Goal: Task Accomplishment & Management: Manage account settings

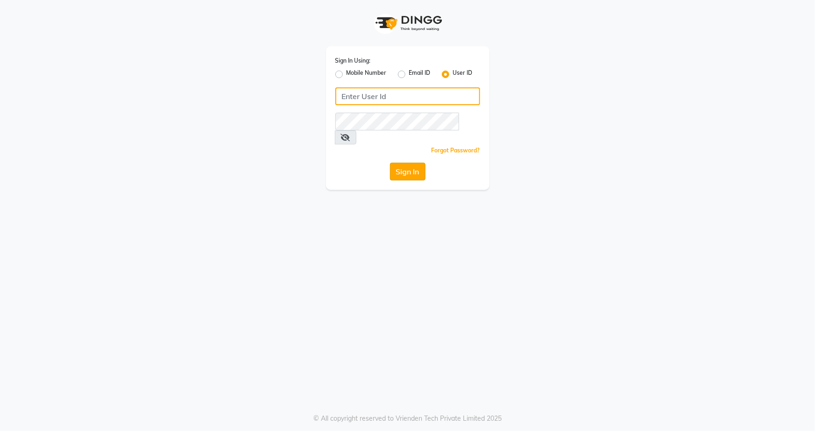
type input "snehasmakeup"
click at [412, 163] on button "Sign In" at bounding box center [408, 172] width 36 height 18
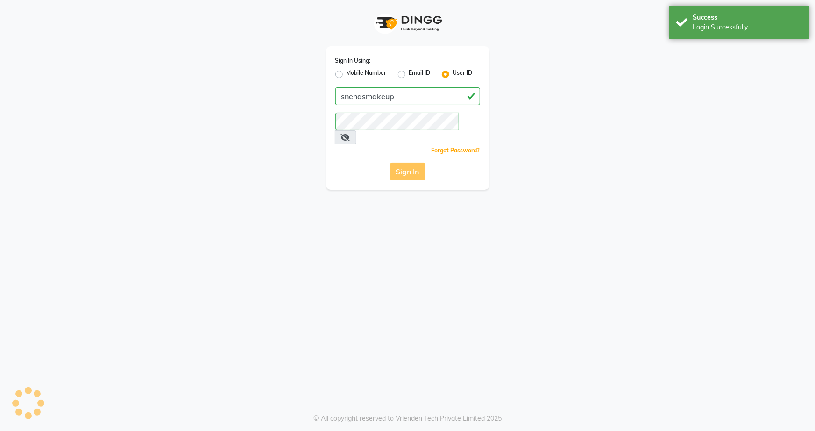
click at [414, 163] on div "Sign In" at bounding box center [407, 172] width 145 height 18
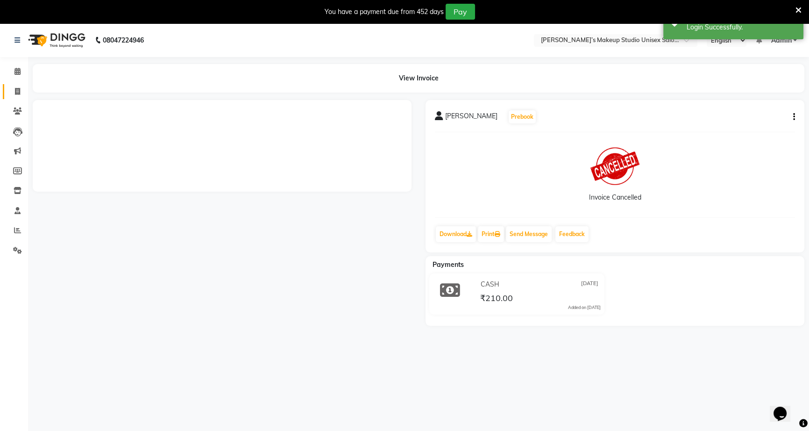
click at [15, 93] on icon at bounding box center [17, 91] width 5 height 7
select select "service"
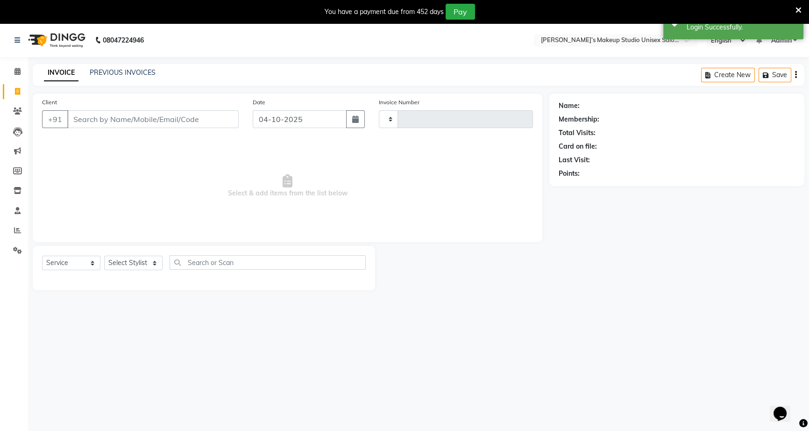
type input "1262"
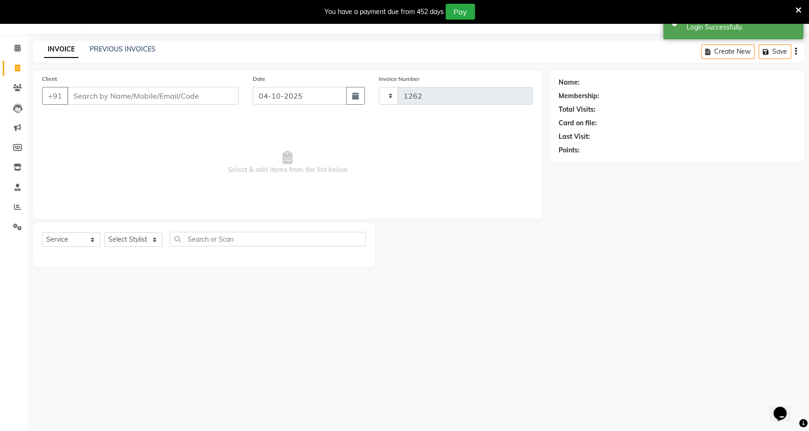
select select "6543"
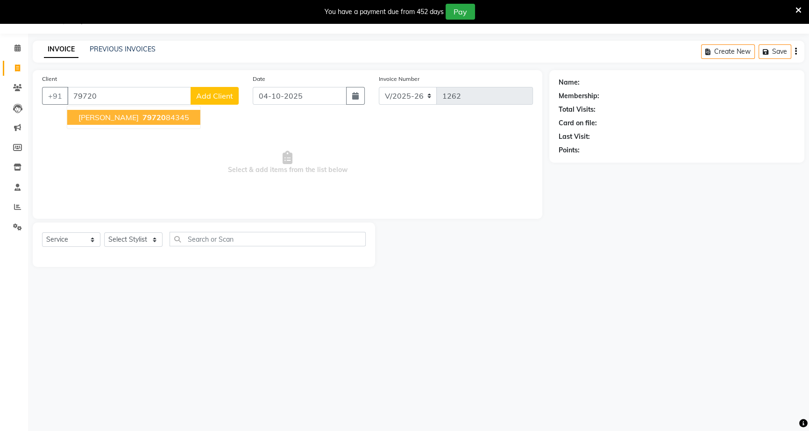
click at [113, 114] on span "[PERSON_NAME]" at bounding box center [108, 117] width 60 height 9
type input "7972084345"
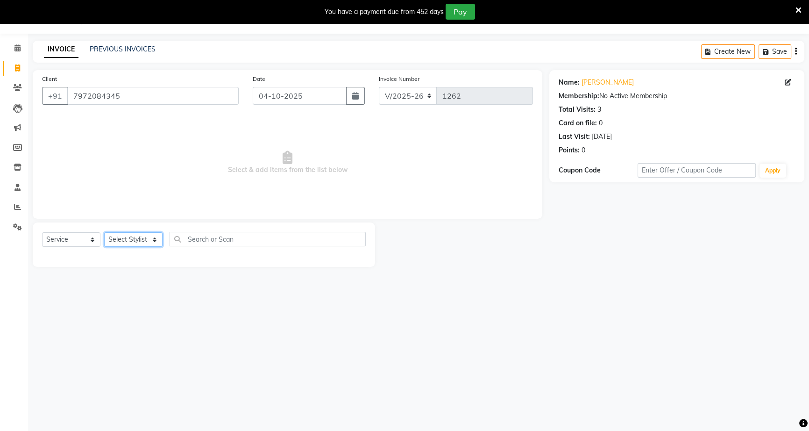
click at [145, 235] on select "Select Stylist [PERSON_NAME] [PERSON_NAME] [PERSON_NAME] [PERSON_NAME] rekha [P…" at bounding box center [133, 239] width 58 height 14
select select "60553"
click at [104, 232] on select "Select Stylist [PERSON_NAME] [PERSON_NAME] [PERSON_NAME] [PERSON_NAME] rekha [P…" at bounding box center [133, 239] width 58 height 14
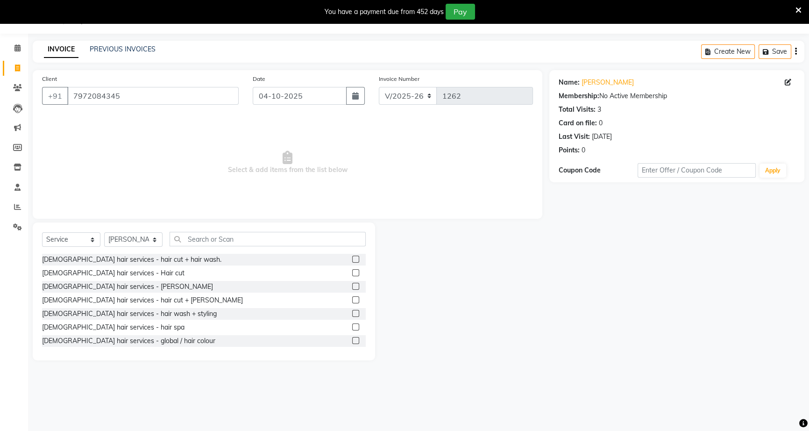
click at [352, 271] on label at bounding box center [355, 272] width 7 height 7
click at [352, 271] on input "checkbox" at bounding box center [355, 273] width 6 height 6
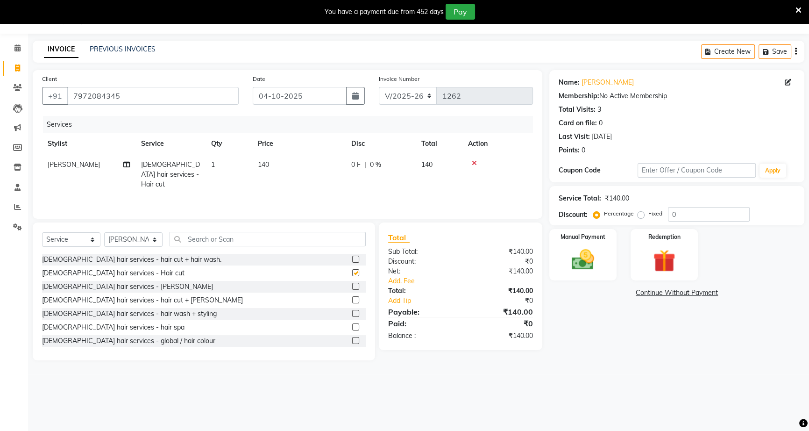
checkbox input "false"
click at [370, 162] on span "0 %" at bounding box center [375, 165] width 11 height 10
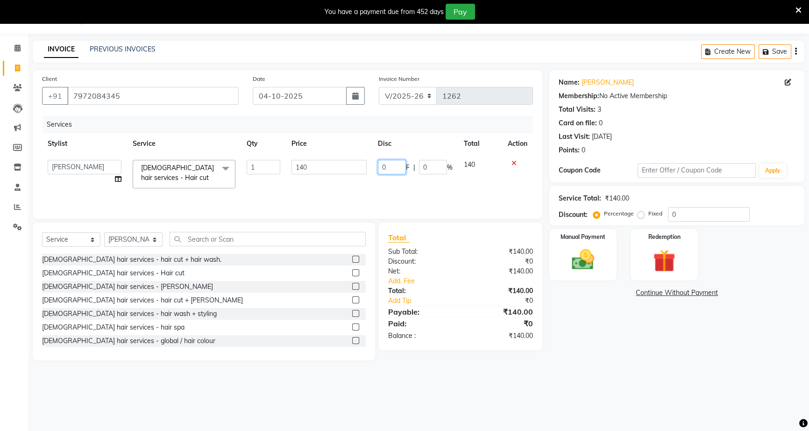
click at [379, 166] on input "0" at bounding box center [392, 167] width 28 height 14
type input "40"
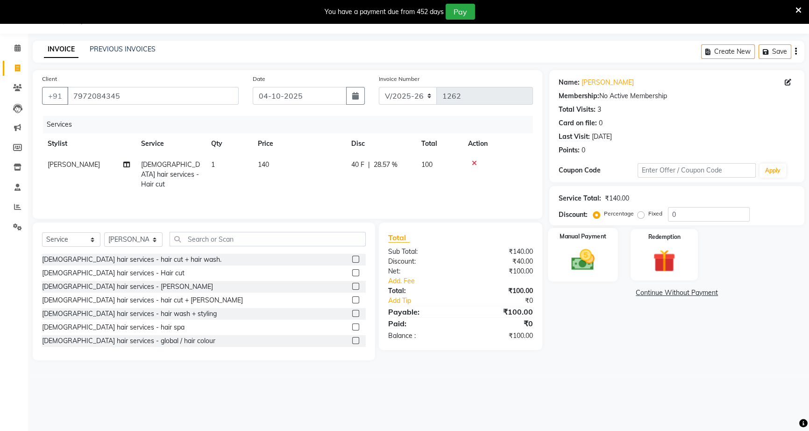
click at [575, 271] on img at bounding box center [583, 259] width 38 height 27
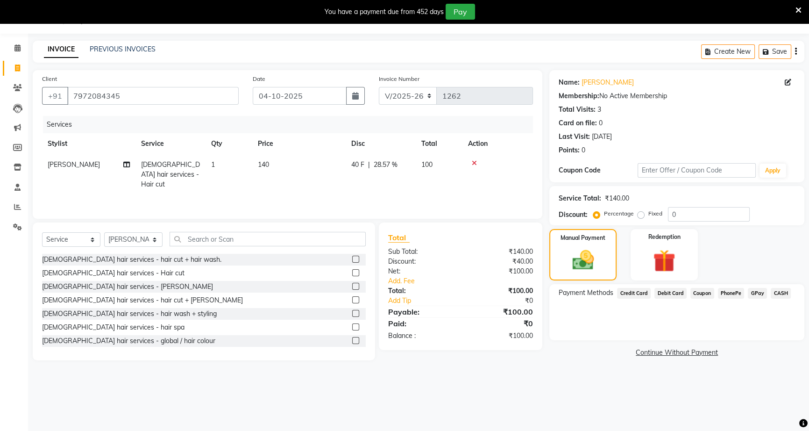
drag, startPoint x: 781, startPoint y: 290, endPoint x: 780, endPoint y: 302, distance: 12.2
click at [781, 291] on span "CASH" at bounding box center [781, 293] width 20 height 11
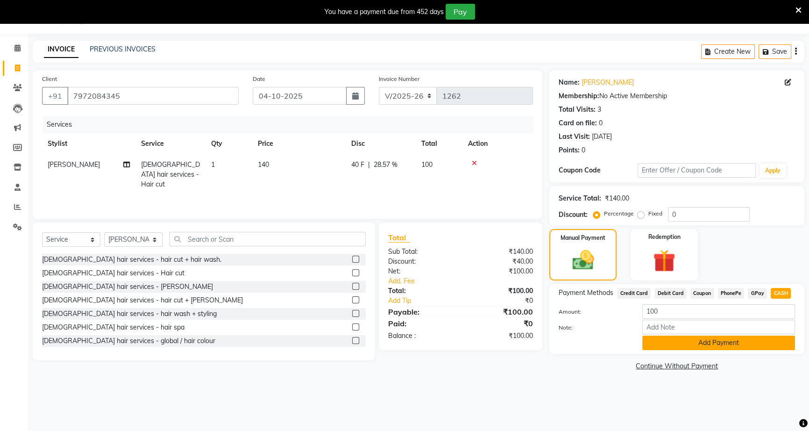
click at [768, 343] on button "Add Payment" at bounding box center [718, 342] width 153 height 14
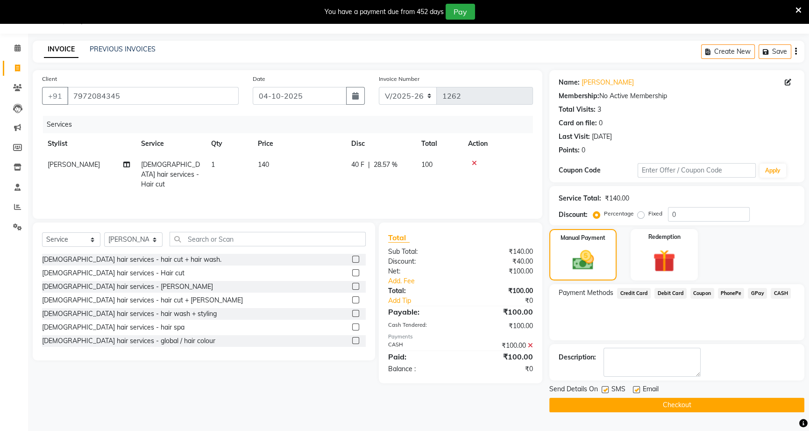
click at [761, 411] on button "Checkout" at bounding box center [676, 405] width 255 height 14
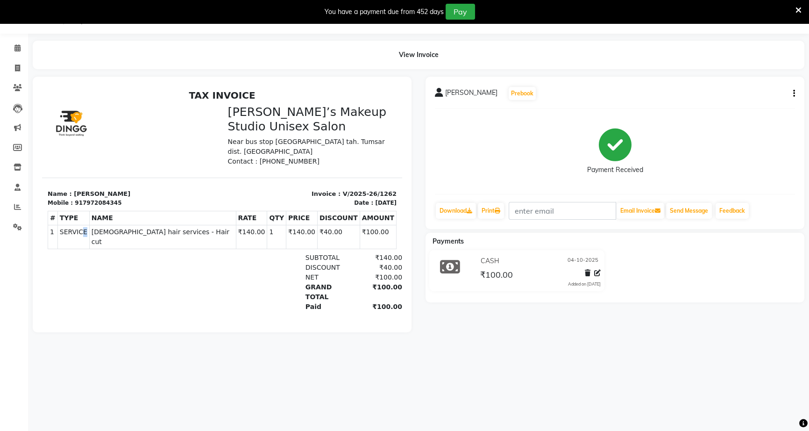
click at [84, 225] on td "SERVICE" at bounding box center [73, 237] width 32 height 24
drag, startPoint x: 65, startPoint y: 228, endPoint x: 84, endPoint y: 226, distance: 18.8
click at [84, 226] on td "SERVICE" at bounding box center [73, 237] width 32 height 24
click at [231, 360] on div "08047224946 Select Location × [PERSON_NAME]’s Makeup Studio Unisex Salon , Near…" at bounding box center [404, 215] width 809 height 431
click at [172, 302] on div "Paid ₹100.00" at bounding box center [280, 307] width 244 height 10
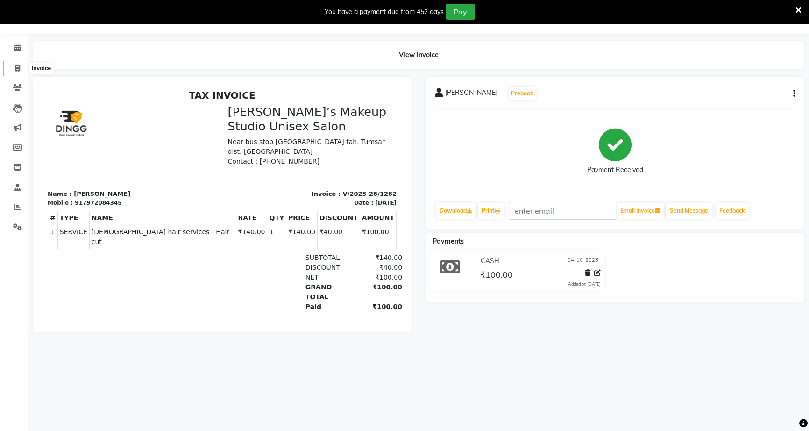
click at [16, 70] on icon at bounding box center [17, 67] width 5 height 7
select select "service"
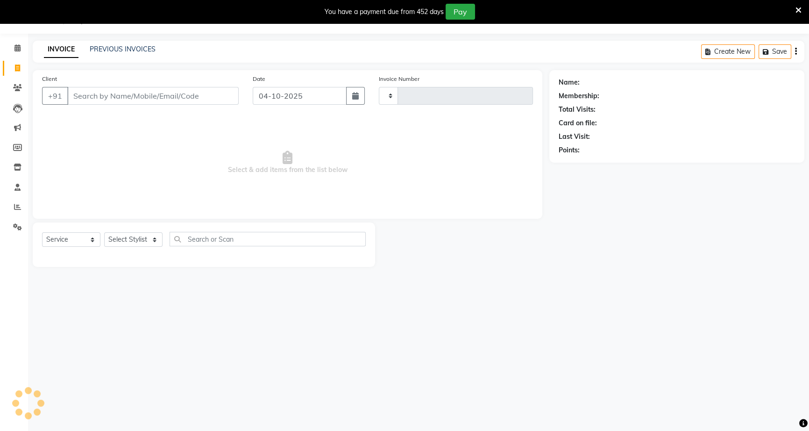
type input "1263"
select select "6543"
click at [16, 49] on icon at bounding box center [17, 47] width 6 height 7
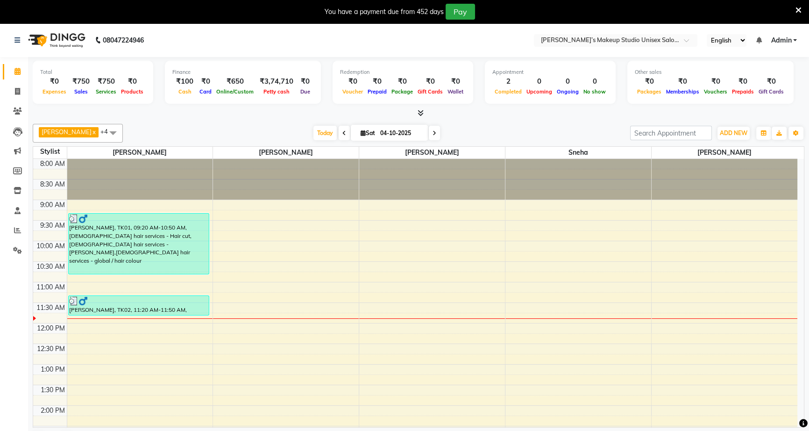
click at [339, 130] on span at bounding box center [344, 133] width 11 height 14
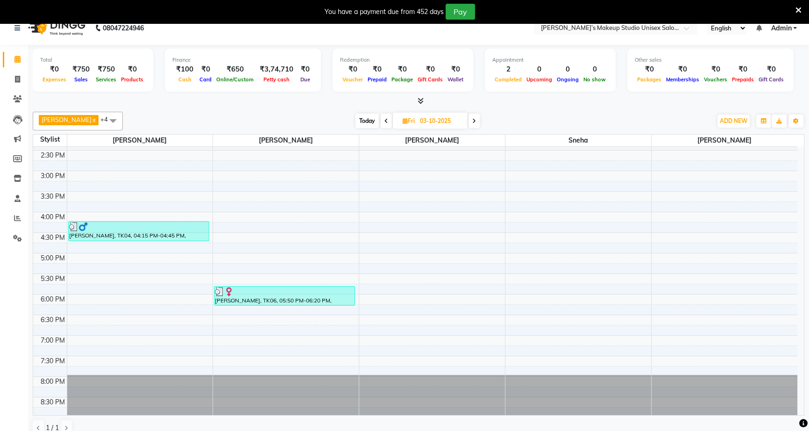
scroll to position [23, 0]
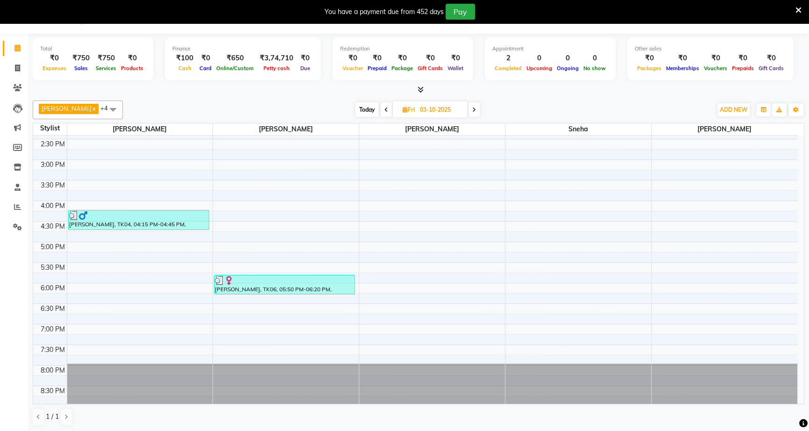
click at [469, 107] on span at bounding box center [474, 109] width 11 height 14
type input "04-10-2025"
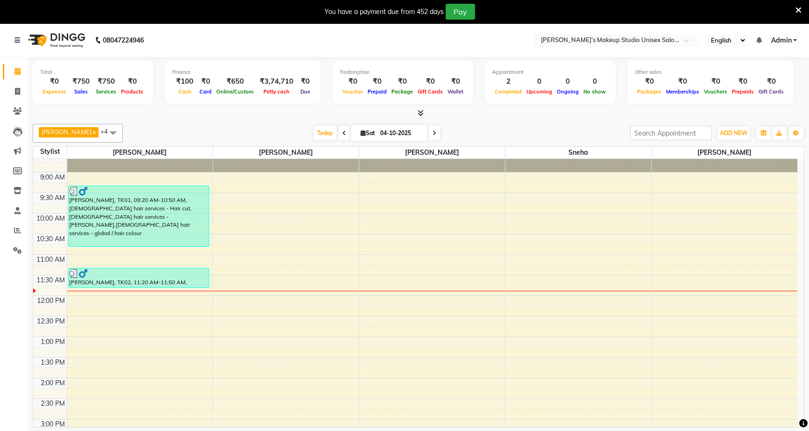
scroll to position [0, 0]
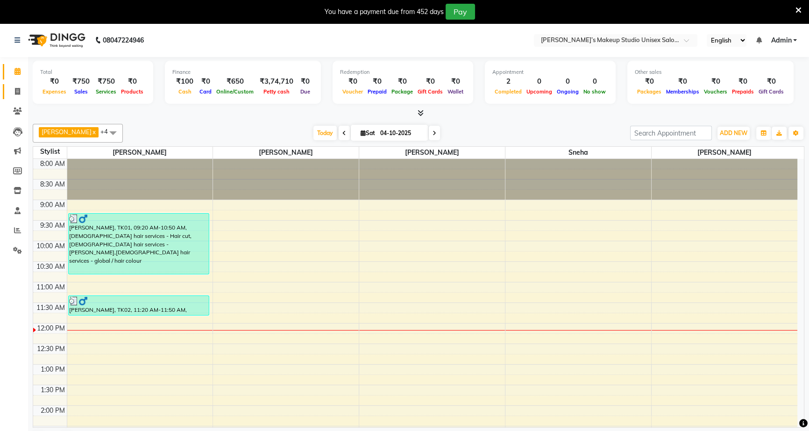
click at [17, 85] on link "Invoice" at bounding box center [14, 91] width 22 height 15
select select "service"
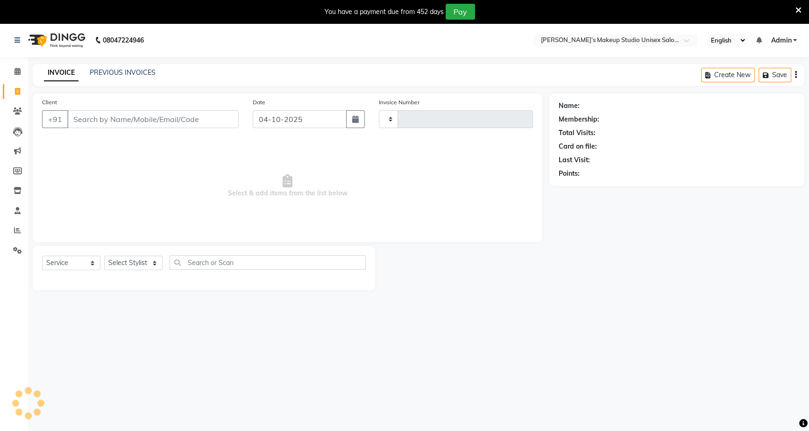
type input "1263"
select select "6543"
click at [103, 119] on input "Client" at bounding box center [152, 119] width 171 height 18
click at [21, 70] on span at bounding box center [17, 71] width 16 height 11
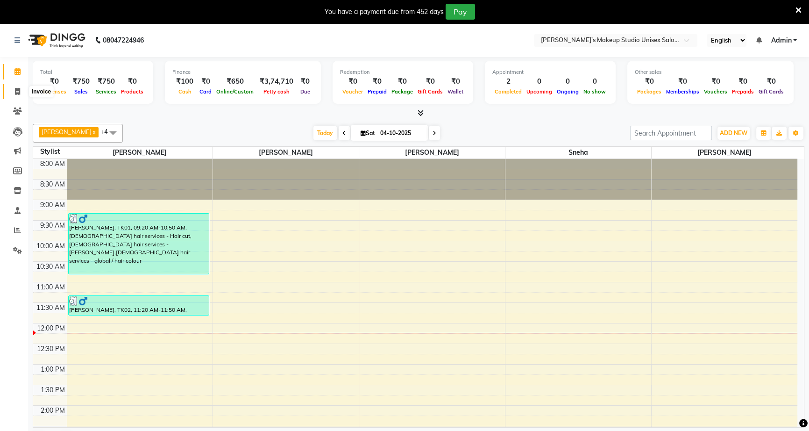
click at [16, 90] on icon at bounding box center [17, 91] width 5 height 7
select select "service"
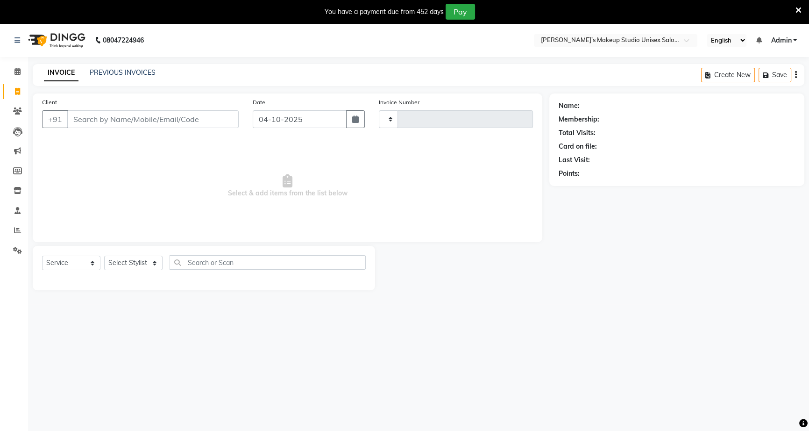
type input "1263"
select select "6543"
click at [105, 75] on link "PREVIOUS INVOICES" at bounding box center [123, 72] width 66 height 8
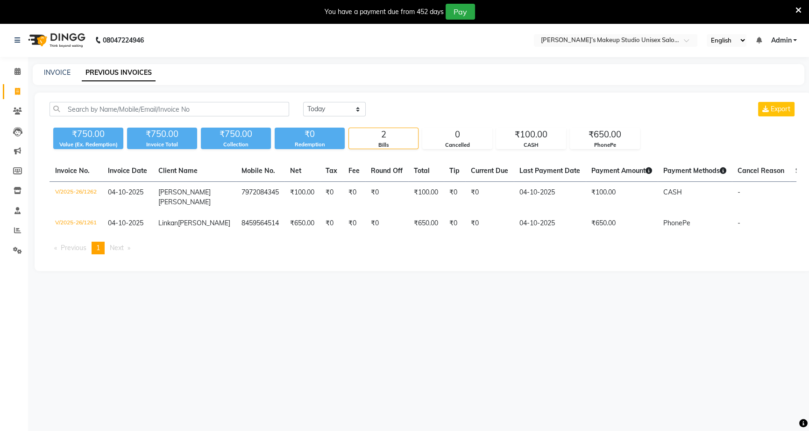
drag, startPoint x: 7, startPoint y: 60, endPoint x: 11, endPoint y: 67, distance: 7.7
click at [7, 60] on div "Calendar Invoice Clients Leads Marketing Members Inventory Staff Reports Settin…" at bounding box center [63, 245] width 126 height 390
click at [14, 69] on span at bounding box center [17, 71] width 16 height 11
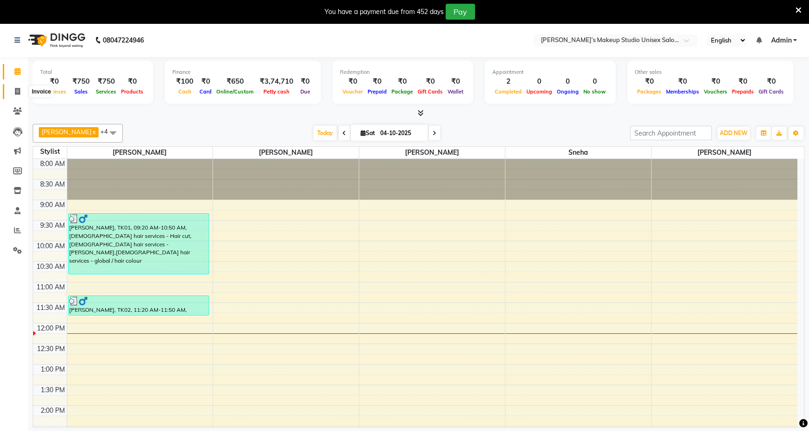
click at [14, 87] on span at bounding box center [17, 91] width 16 height 11
select select "service"
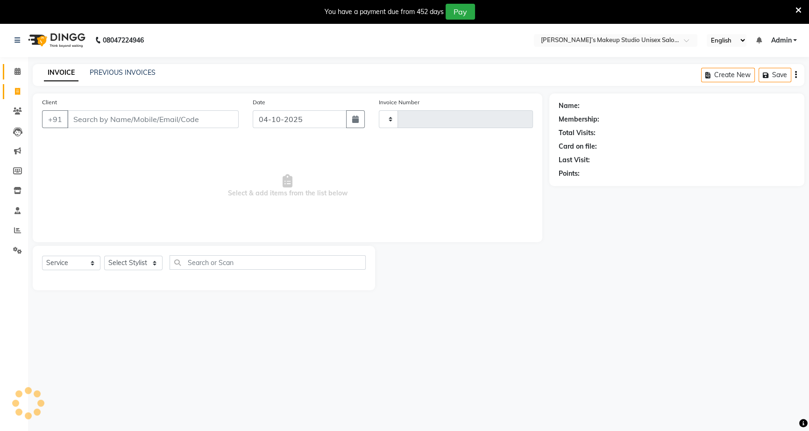
type input "1263"
select select "6543"
click at [14, 66] on span at bounding box center [17, 71] width 16 height 11
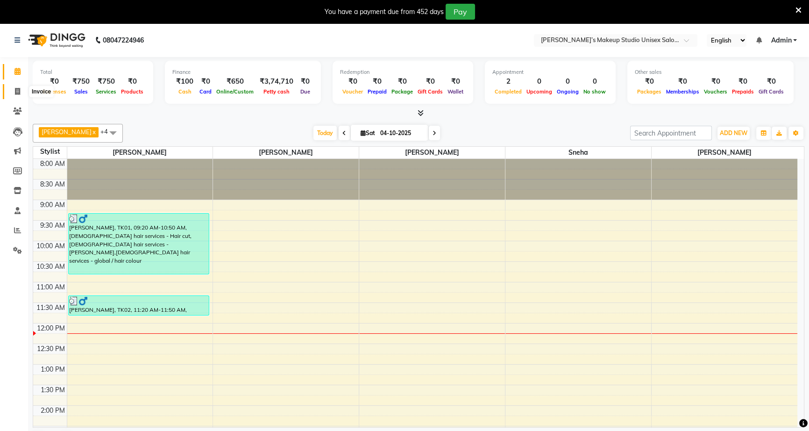
click at [19, 93] on icon at bounding box center [17, 91] width 5 height 7
select select "service"
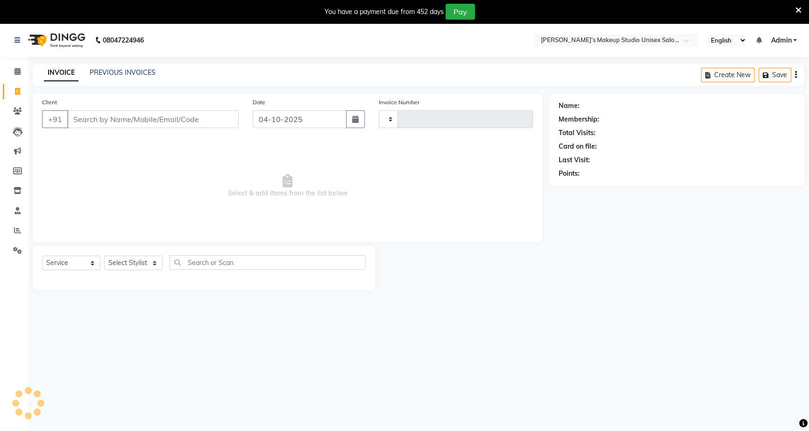
type input "1263"
select select "6543"
click at [131, 71] on link "PREVIOUS INVOICES" at bounding box center [123, 72] width 66 height 8
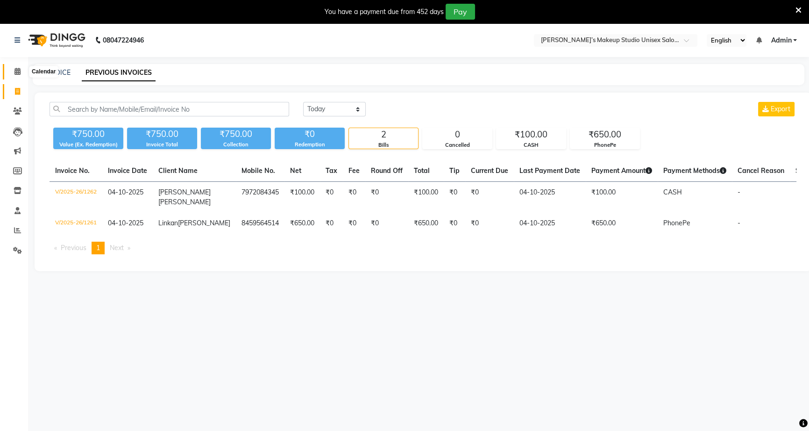
click at [16, 68] on icon at bounding box center [17, 71] width 6 height 7
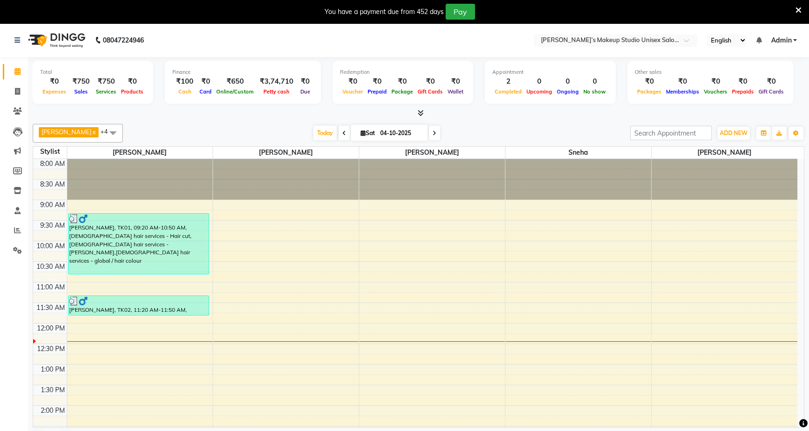
click at [68, 132] on span "[PERSON_NAME]" at bounding box center [67, 131] width 50 height 7
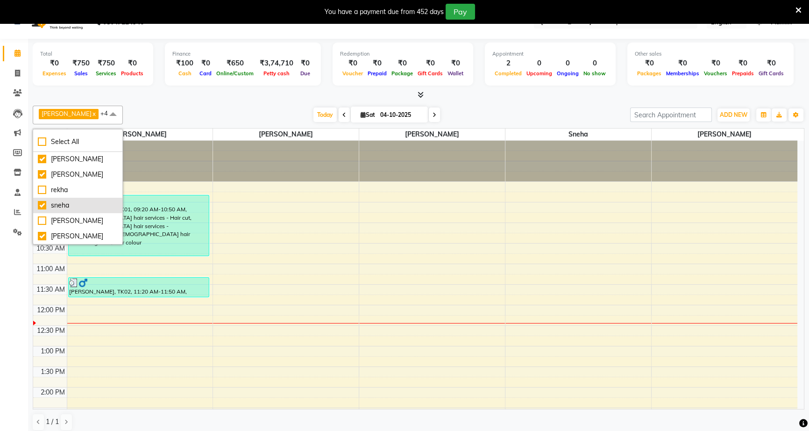
scroll to position [23, 0]
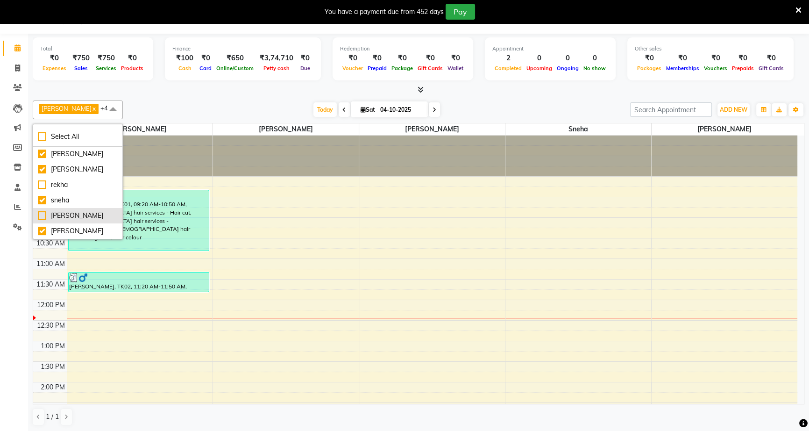
click at [42, 214] on div "[PERSON_NAME]" at bounding box center [78, 216] width 80 height 10
checkbox input "true"
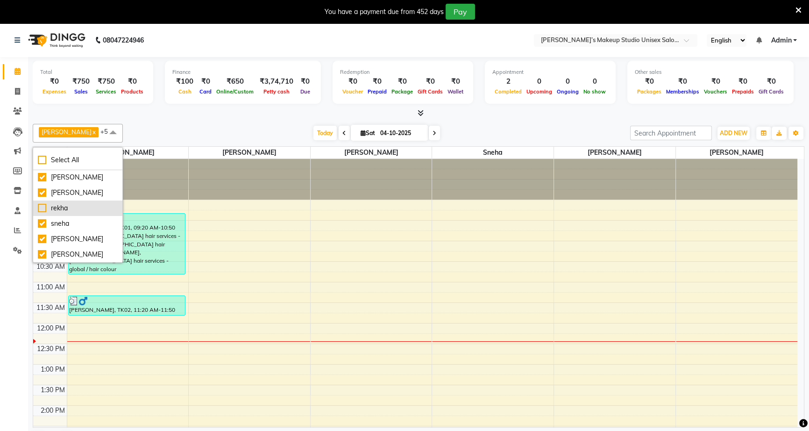
scroll to position [35, 0]
click at [252, 212] on div "8:00 AM 8:30 AM 9:00 AM 9:30 AM 10:00 AM 10:30 AM 11:00 AM 11:30 AM 12:00 PM 12…" at bounding box center [415, 426] width 764 height 534
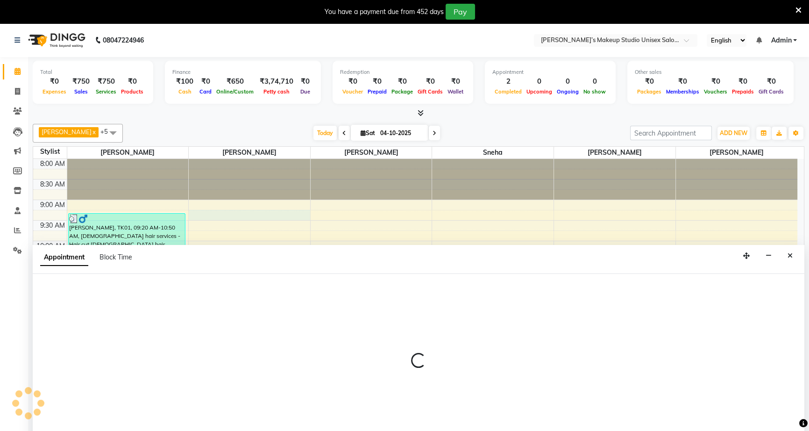
scroll to position [23, 0]
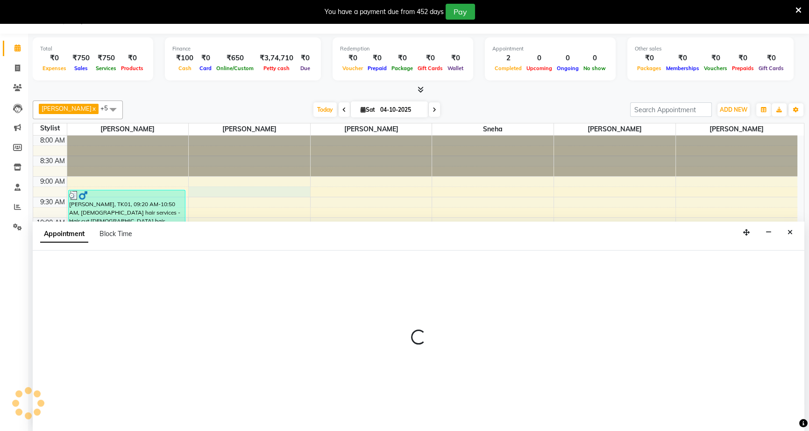
select select "79590"
select select "555"
select select "tentative"
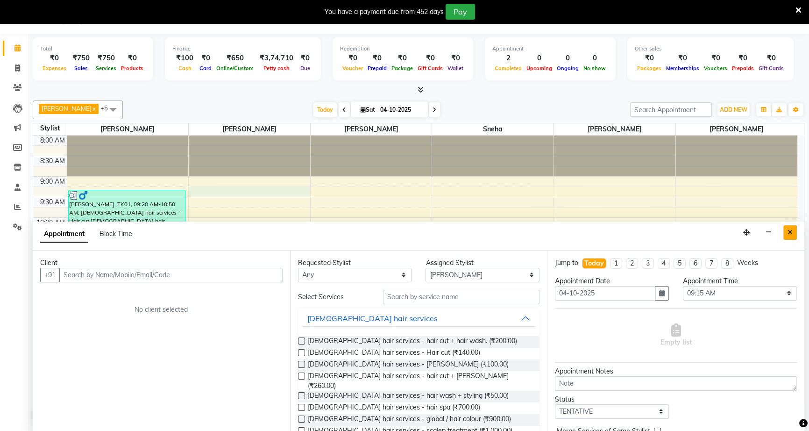
click at [791, 232] on icon "Close" at bounding box center [790, 232] width 5 height 7
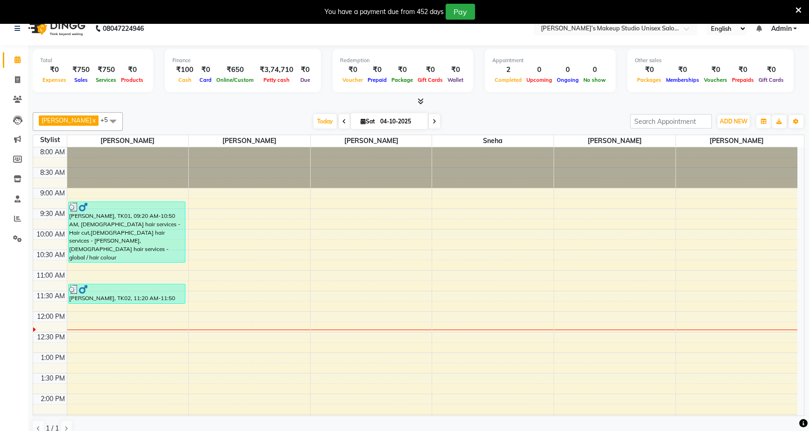
scroll to position [0, 0]
